Goal: Find specific page/section: Find specific page/section

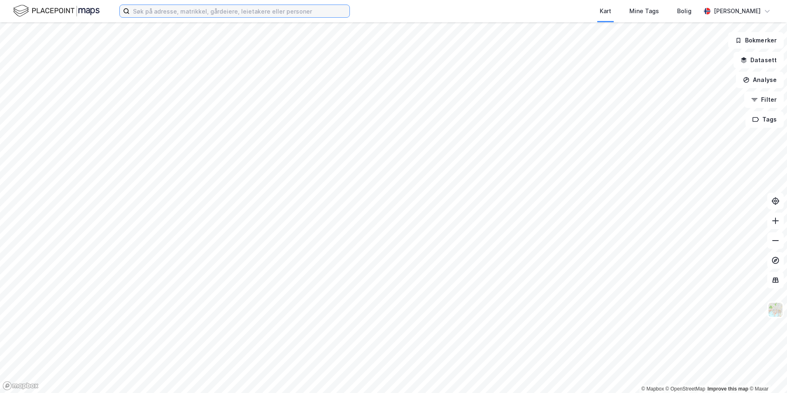
click at [187, 16] on input at bounding box center [240, 11] width 220 height 12
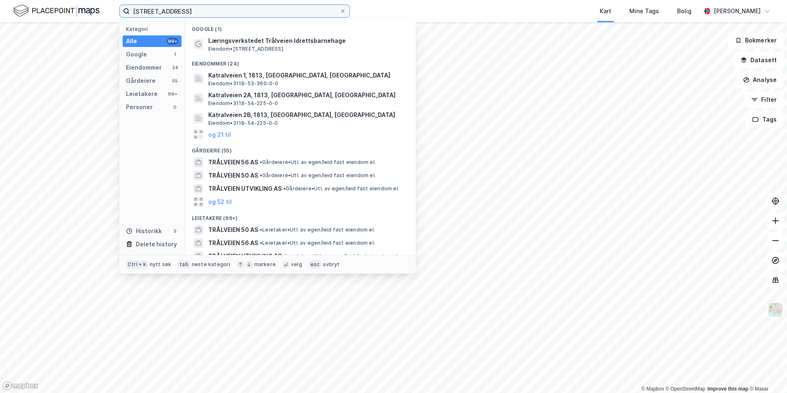
type input "[STREET_ADDRESS]"
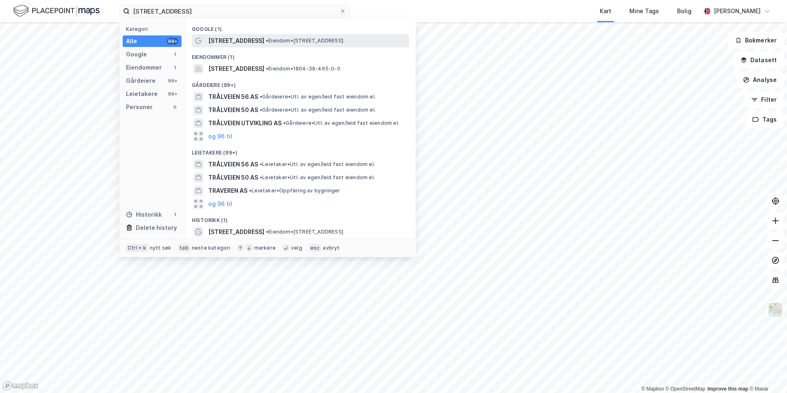
click at [225, 41] on span "[STREET_ADDRESS]" at bounding box center [236, 41] width 56 height 10
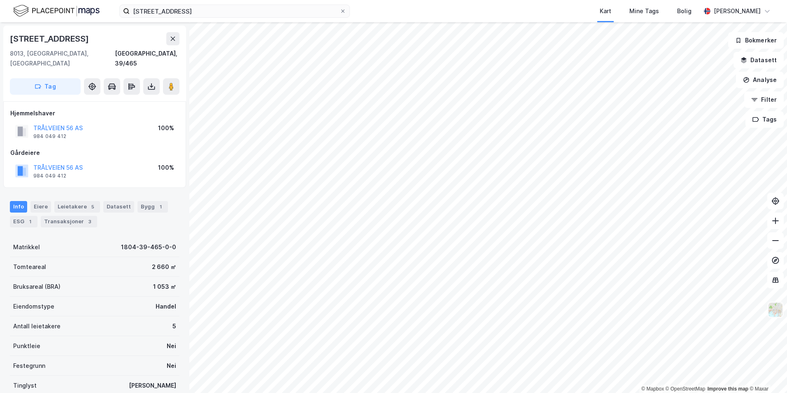
click at [773, 313] on img at bounding box center [776, 310] width 16 height 16
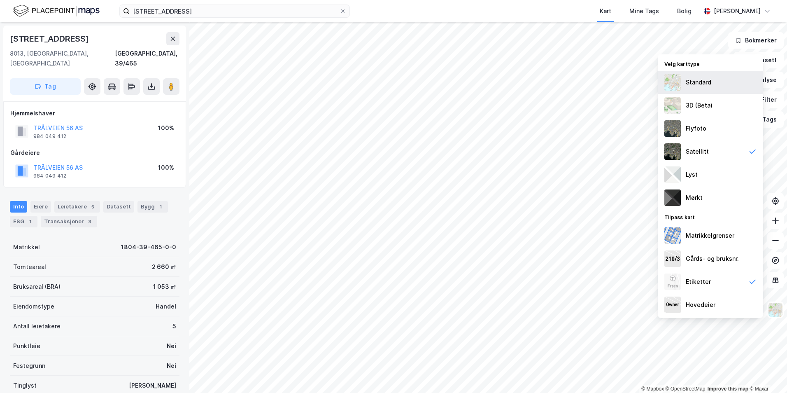
click at [686, 77] on div "Standard" at bounding box center [710, 82] width 105 height 23
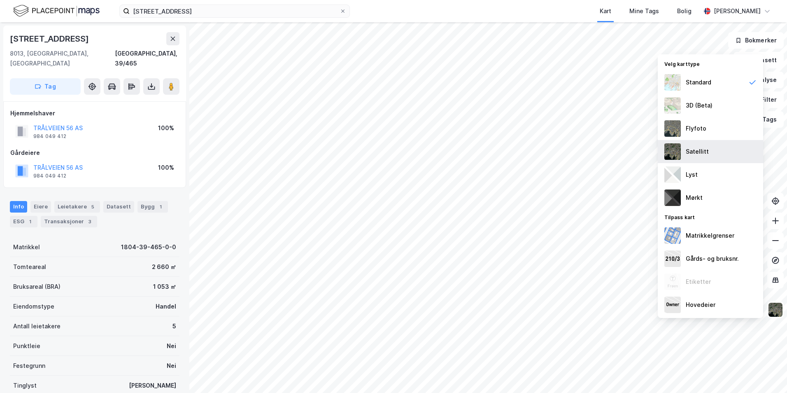
click at [694, 156] on div "Satellitt" at bounding box center [697, 152] width 23 height 10
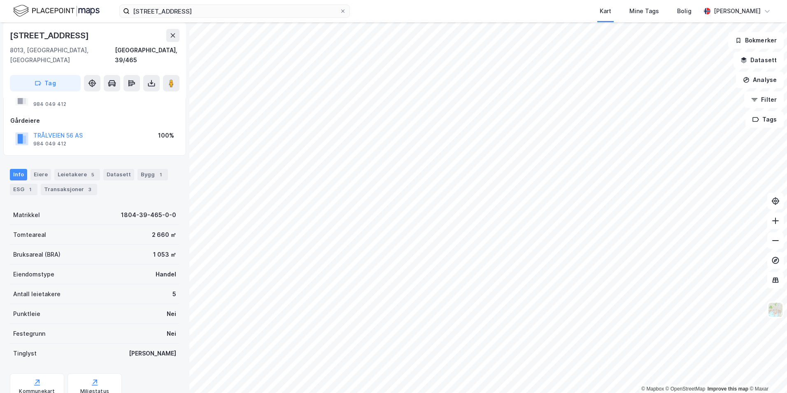
scroll to position [56, 0]
